Goal: Task Accomplishment & Management: Manage account settings

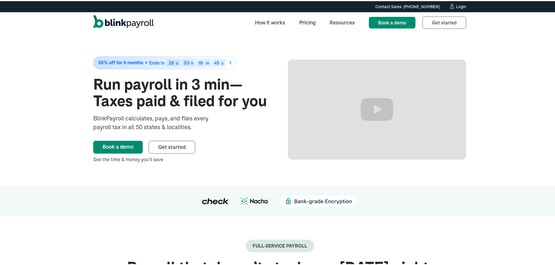
click at [457, 5] on div "Login" at bounding box center [461, 5] width 10 height 4
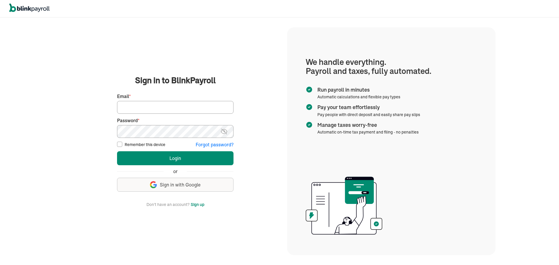
click at [190, 184] on span "Sign in with Google" at bounding box center [180, 185] width 41 height 7
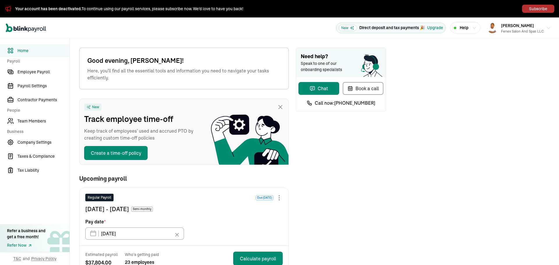
click at [534, 7] on button "Subscribe" at bounding box center [538, 9] width 32 height 8
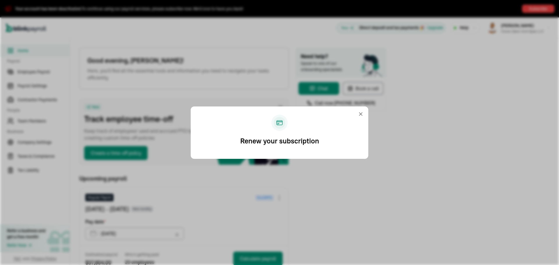
click at [285, 142] on span "Renew your subscription" at bounding box center [279, 141] width 79 height 10
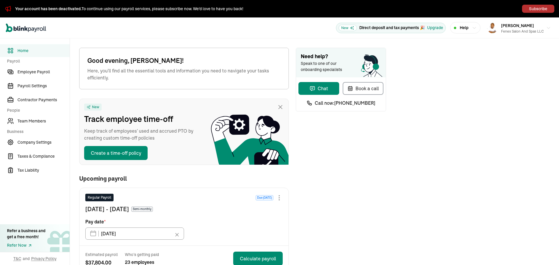
click at [534, 7] on button "Subscribe" at bounding box center [538, 9] width 32 height 8
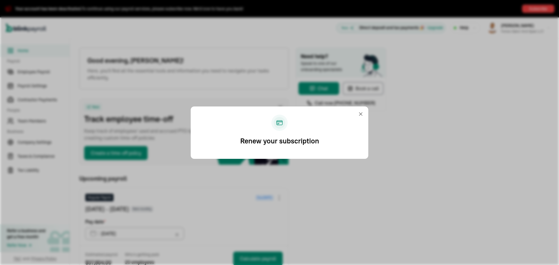
click at [285, 142] on span "Renew your subscription" at bounding box center [279, 141] width 79 height 10
